Goal: Find specific page/section: Find specific page/section

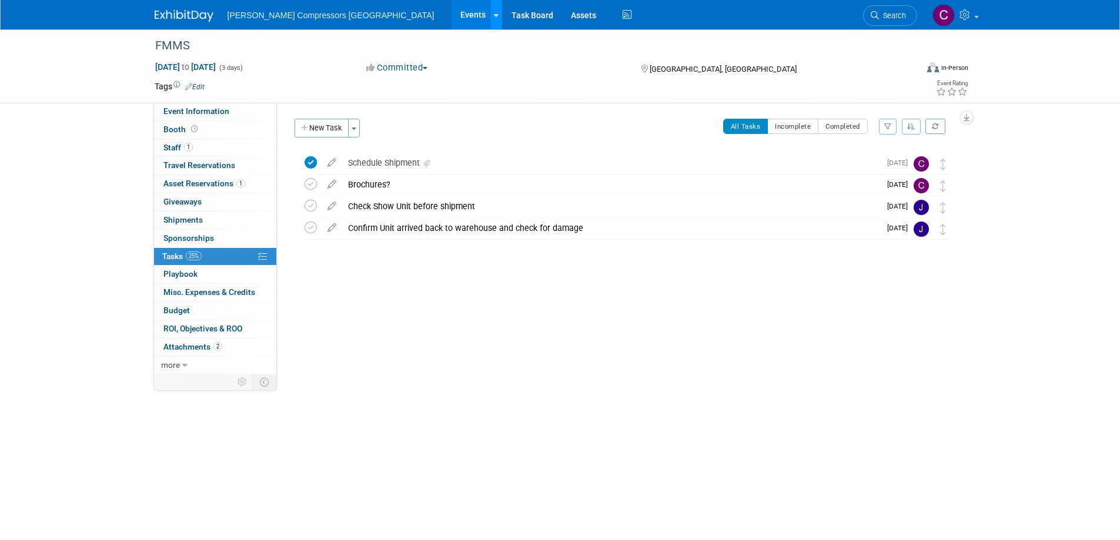
click at [490, 14] on link at bounding box center [496, 14] width 12 height 29
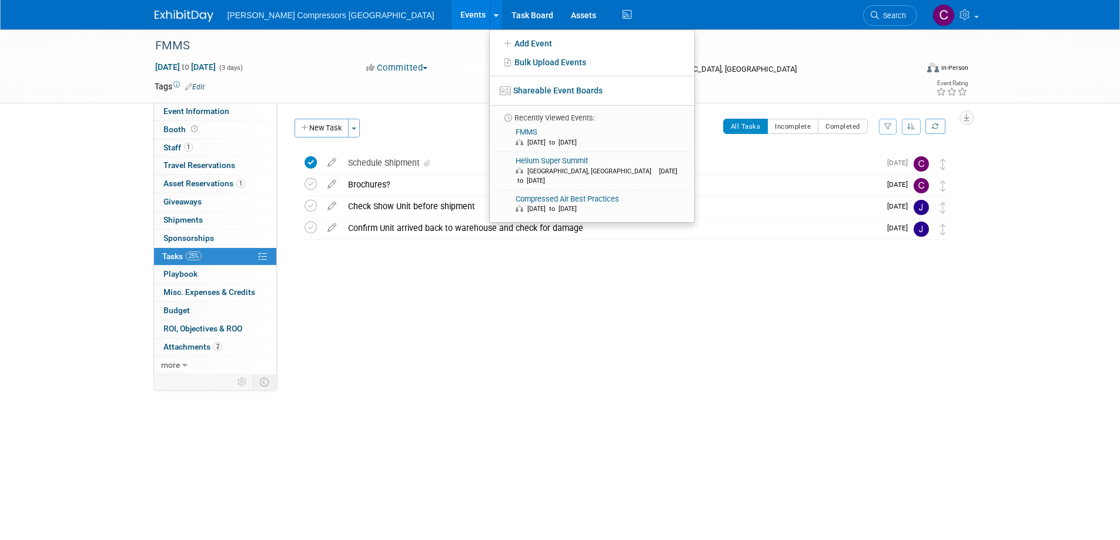
click at [452, 19] on link "Events" at bounding box center [473, 14] width 43 height 29
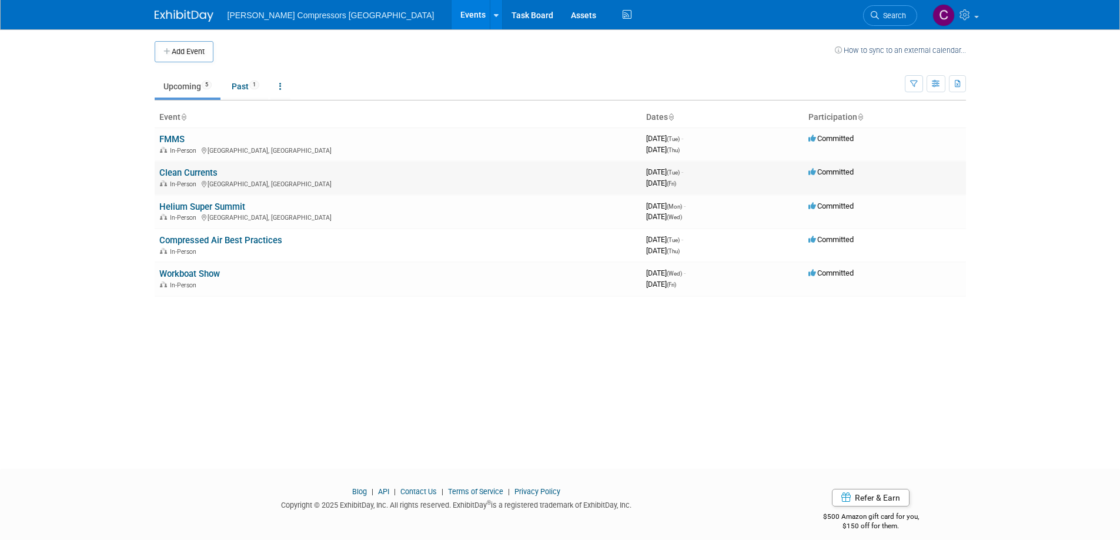
click at [186, 170] on link "Clean Currents" at bounding box center [188, 173] width 58 height 11
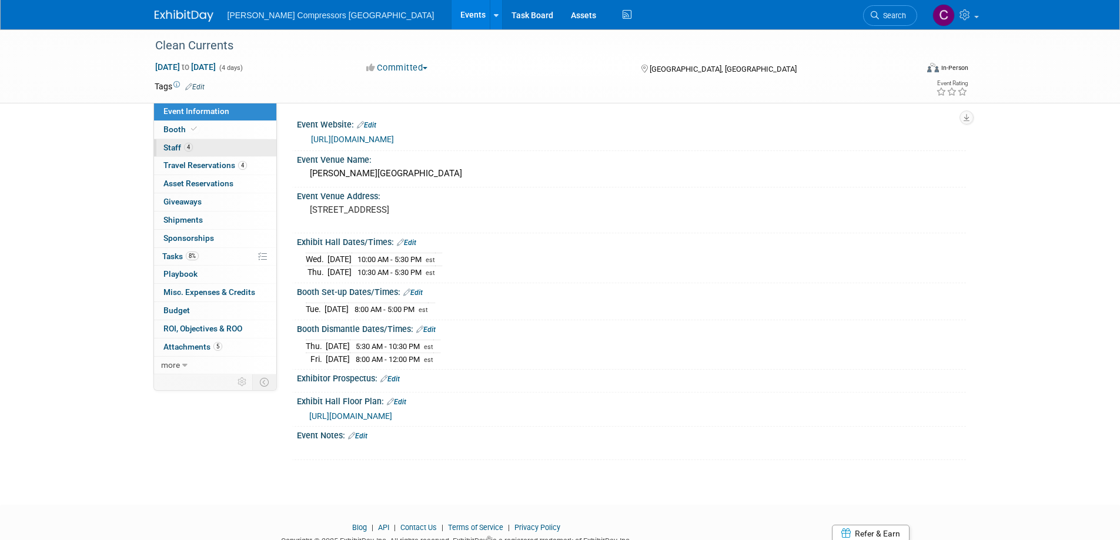
click at [171, 148] on span "Staff 4" at bounding box center [177, 147] width 29 height 9
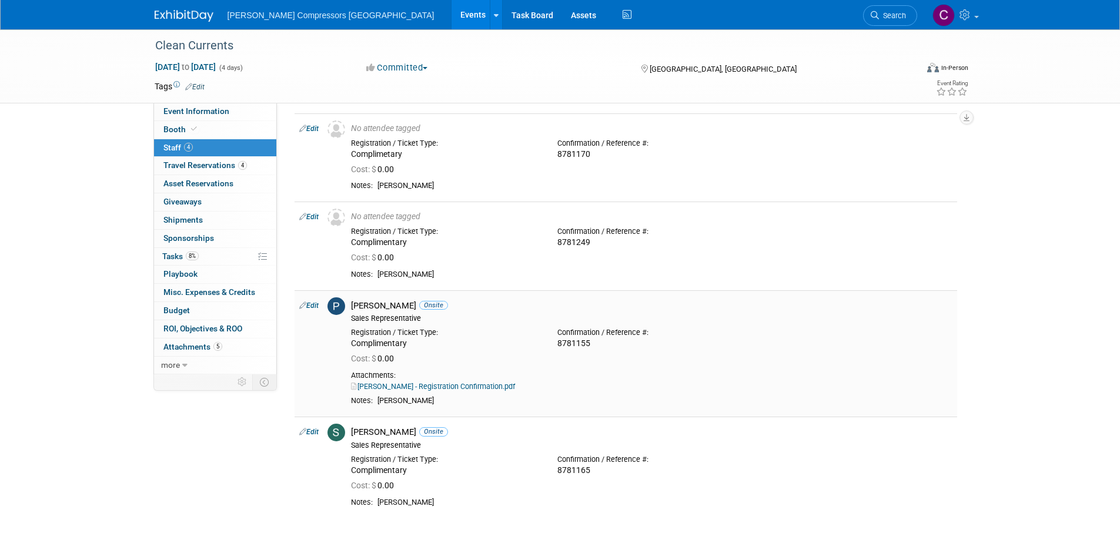
scroll to position [36, 0]
